Goal: Go to known website: Access a specific website the user already knows

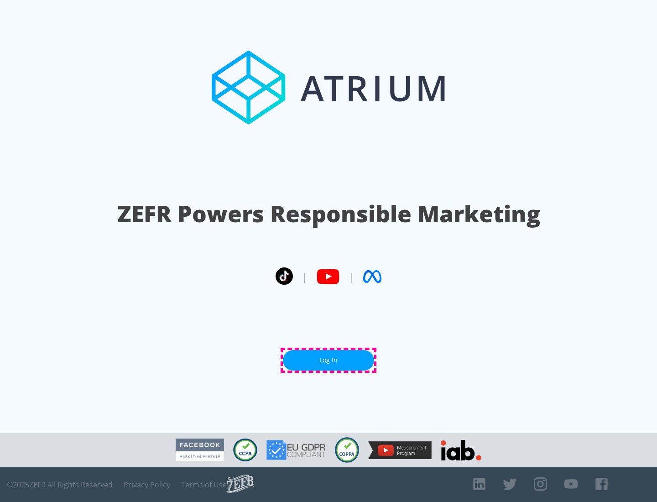
click at [328, 360] on link "Log In" at bounding box center [328, 360] width 91 height 21
